Goal: Transaction & Acquisition: Purchase product/service

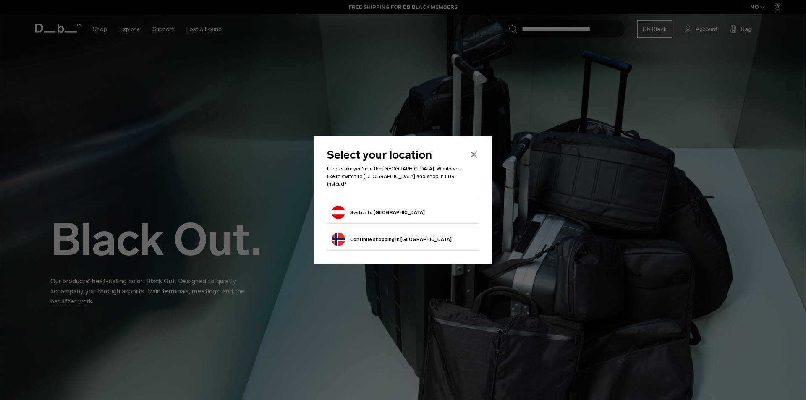
click at [474, 159] on icon "Close" at bounding box center [474, 154] width 10 height 10
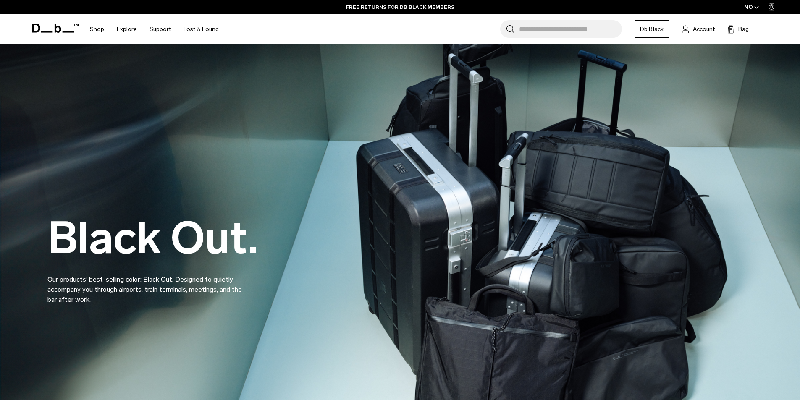
click at [533, 30] on input "Search for Bags, Luggage..." at bounding box center [570, 29] width 103 height 18
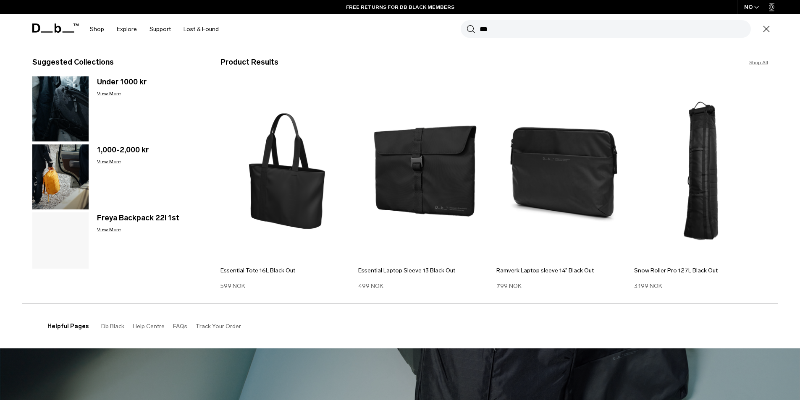
type input "***"
click at [466, 24] on button "Search" at bounding box center [470, 28] width 9 height 9
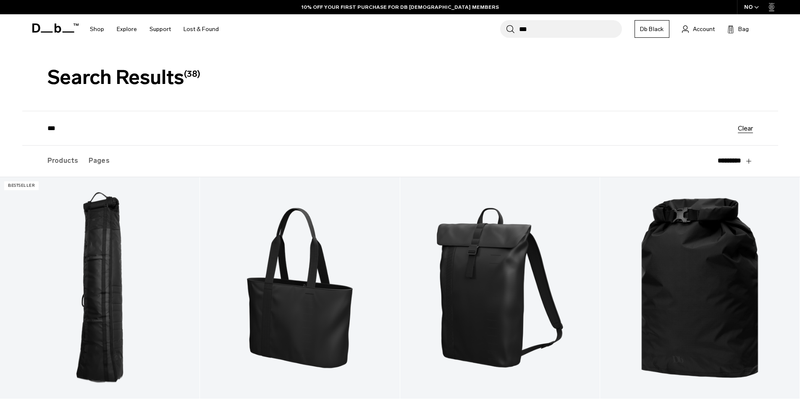
click at [538, 29] on input "***" at bounding box center [570, 29] width 103 height 18
click at [57, 25] on icon at bounding box center [55, 28] width 46 height 9
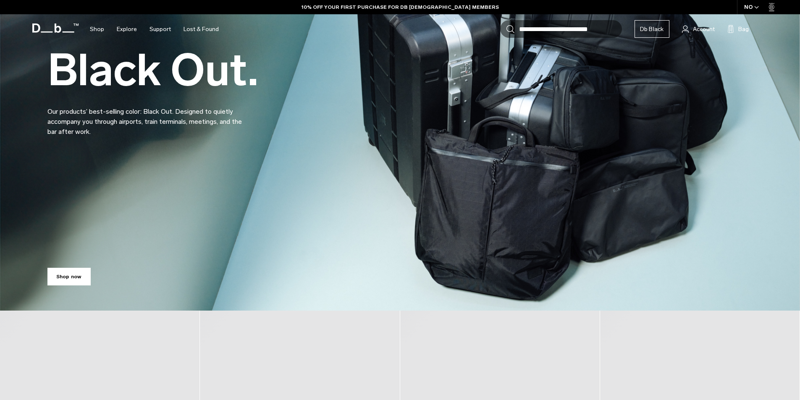
click at [580, 35] on input "Search for Bags, Luggage..." at bounding box center [570, 29] width 103 height 18
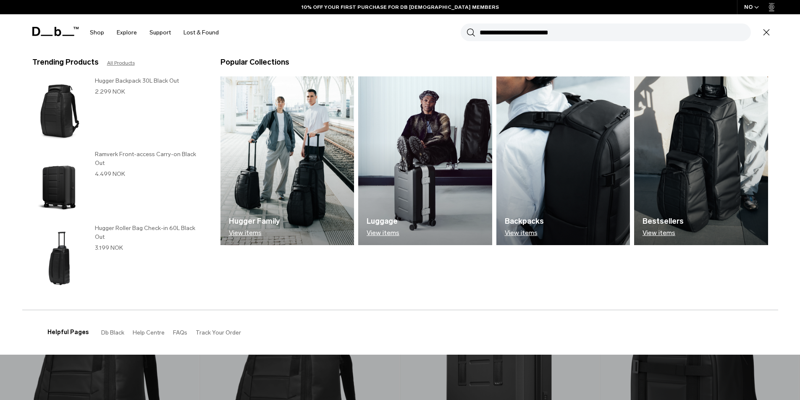
scroll to position [182, 0]
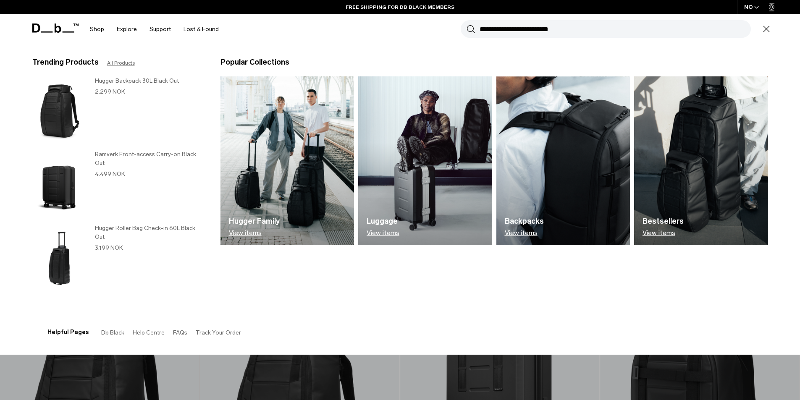
click at [413, 199] on img at bounding box center [425, 160] width 134 height 169
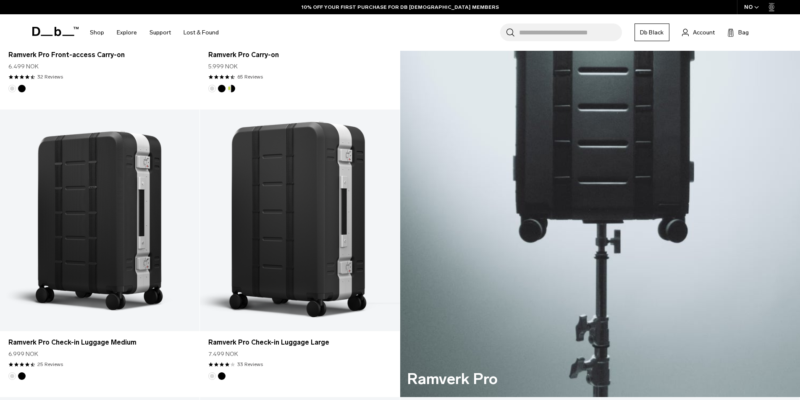
scroll to position [434, 0]
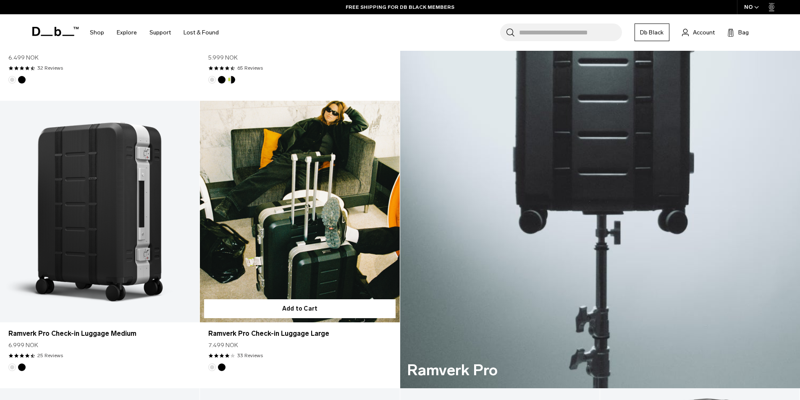
click at [342, 253] on link "Ramverk Pro Check-in Luggage Large" at bounding box center [299, 212] width 199 height 222
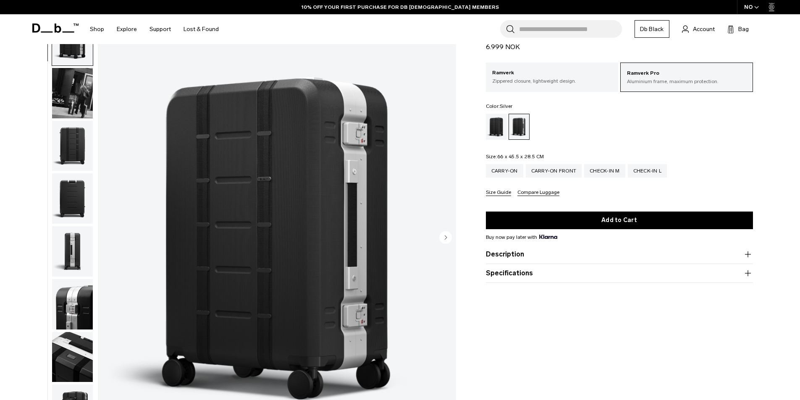
click at [444, 243] on circle "Next slide" at bounding box center [445, 237] width 13 height 13
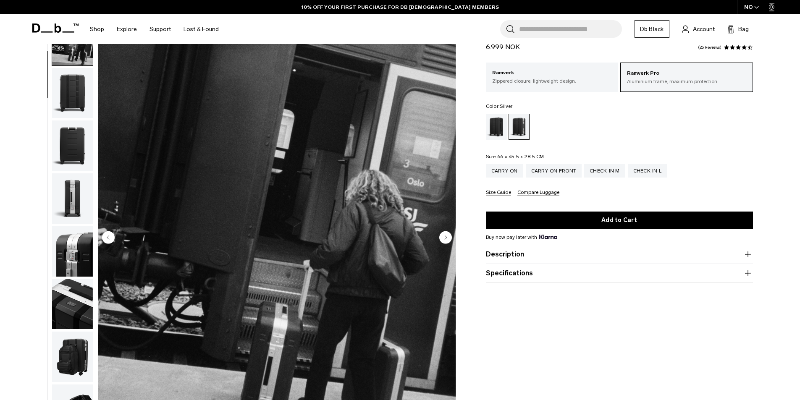
click at [444, 240] on circle "Next slide" at bounding box center [445, 237] width 13 height 13
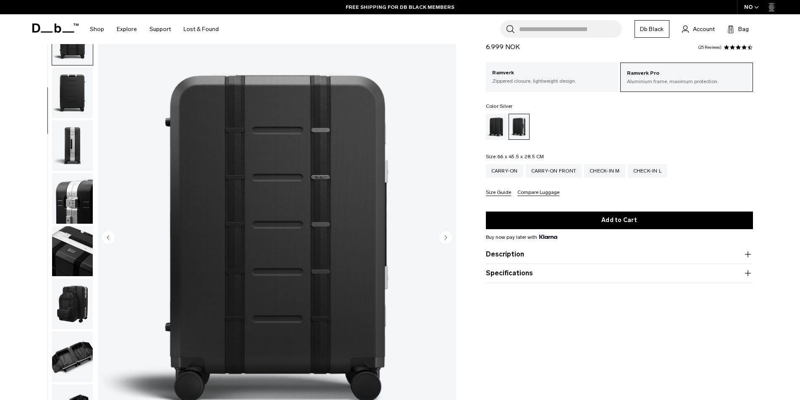
click at [444, 240] on circle "Next slide" at bounding box center [445, 237] width 13 height 13
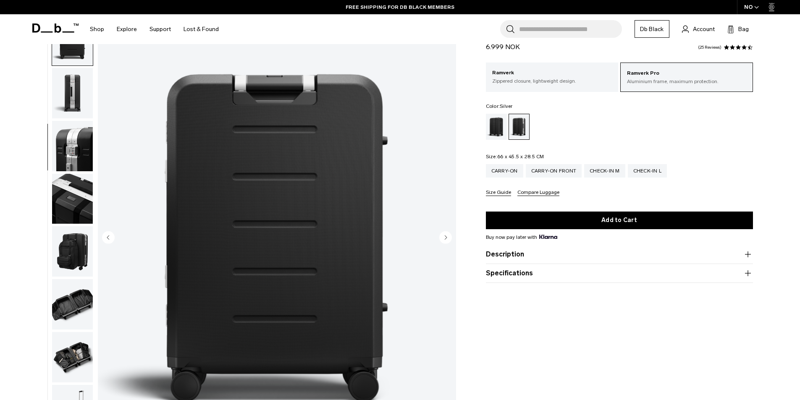
click at [444, 240] on circle "Next slide" at bounding box center [445, 237] width 13 height 13
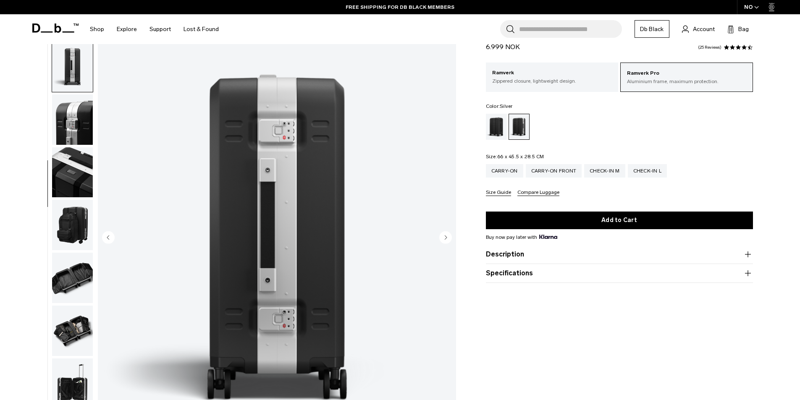
click at [444, 240] on circle "Next slide" at bounding box center [445, 237] width 13 height 13
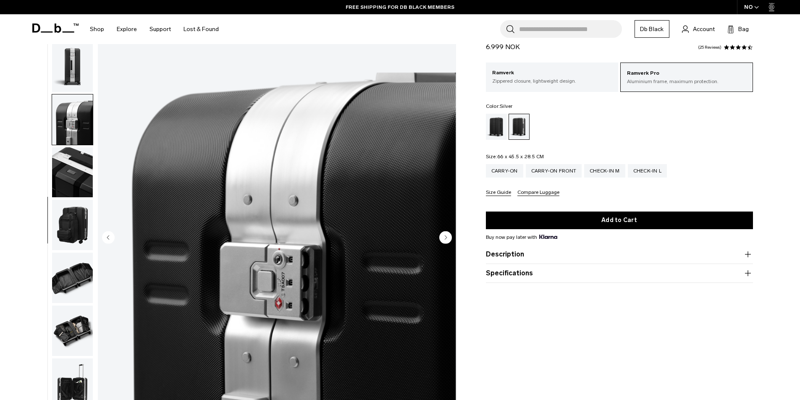
click at [444, 240] on circle "Next slide" at bounding box center [445, 237] width 13 height 13
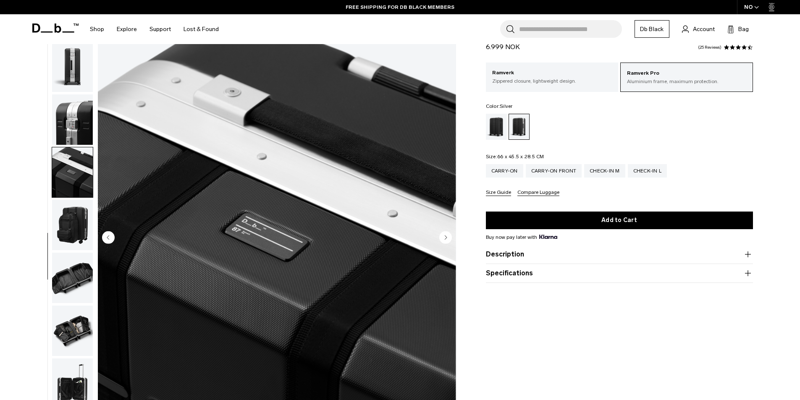
click at [444, 240] on circle "Next slide" at bounding box center [445, 237] width 13 height 13
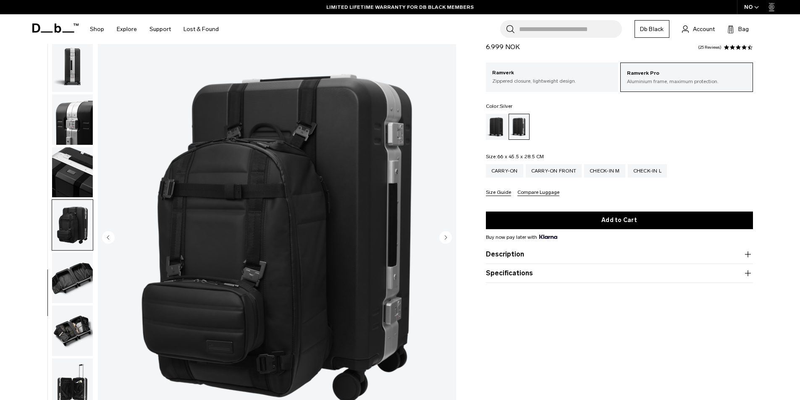
click at [107, 238] on icon "Previous slide" at bounding box center [108, 237] width 2 height 4
